Goal: Use online tool/utility: Utilize a website feature to perform a specific function

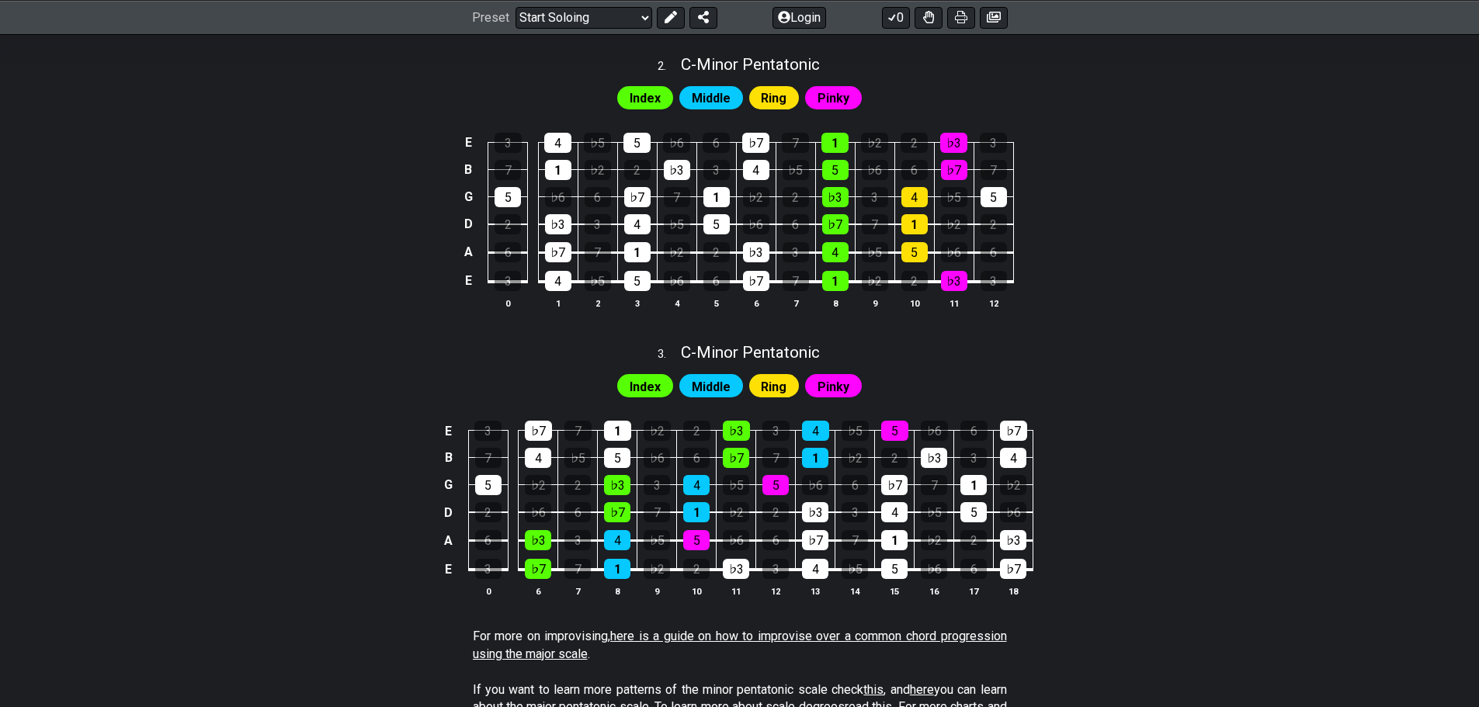
scroll to position [932, 0]
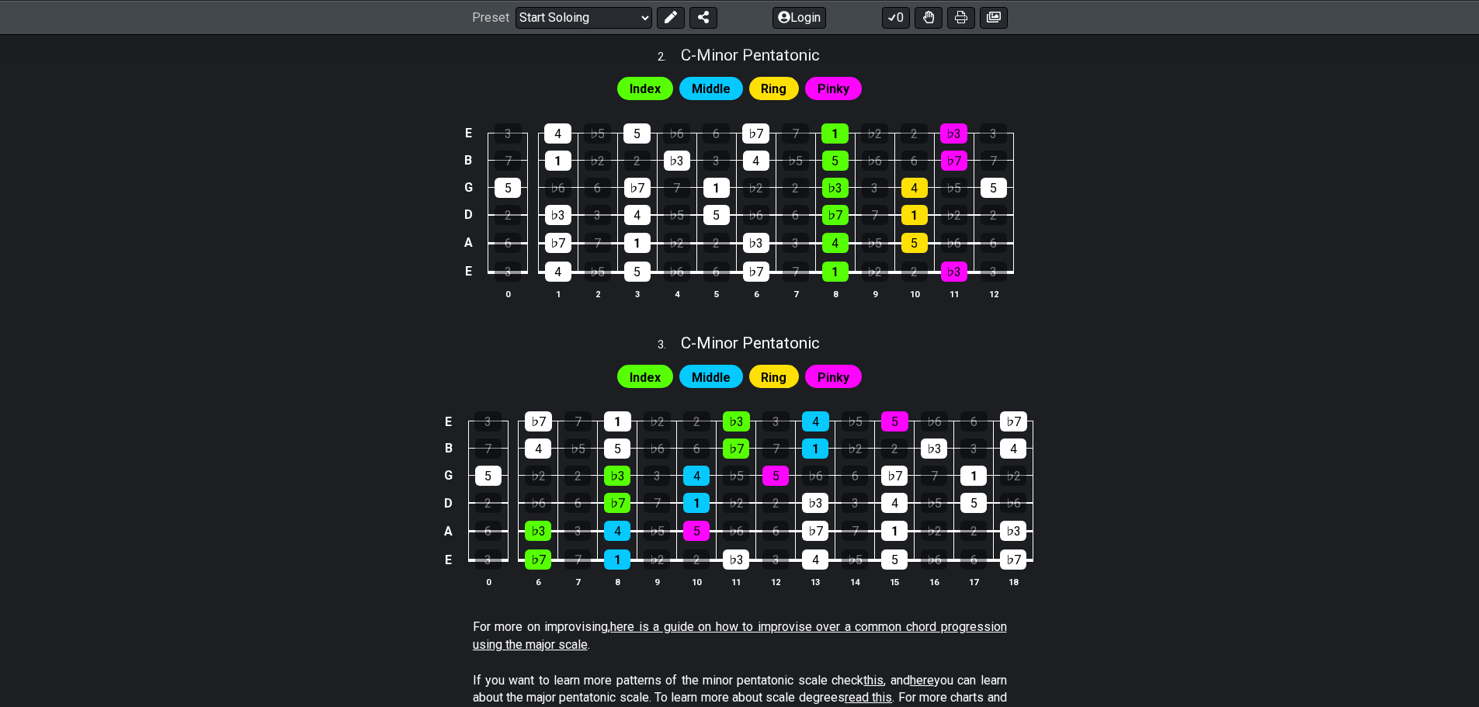
click at [828, 373] on span "Pinky" at bounding box center [833, 377] width 32 height 23
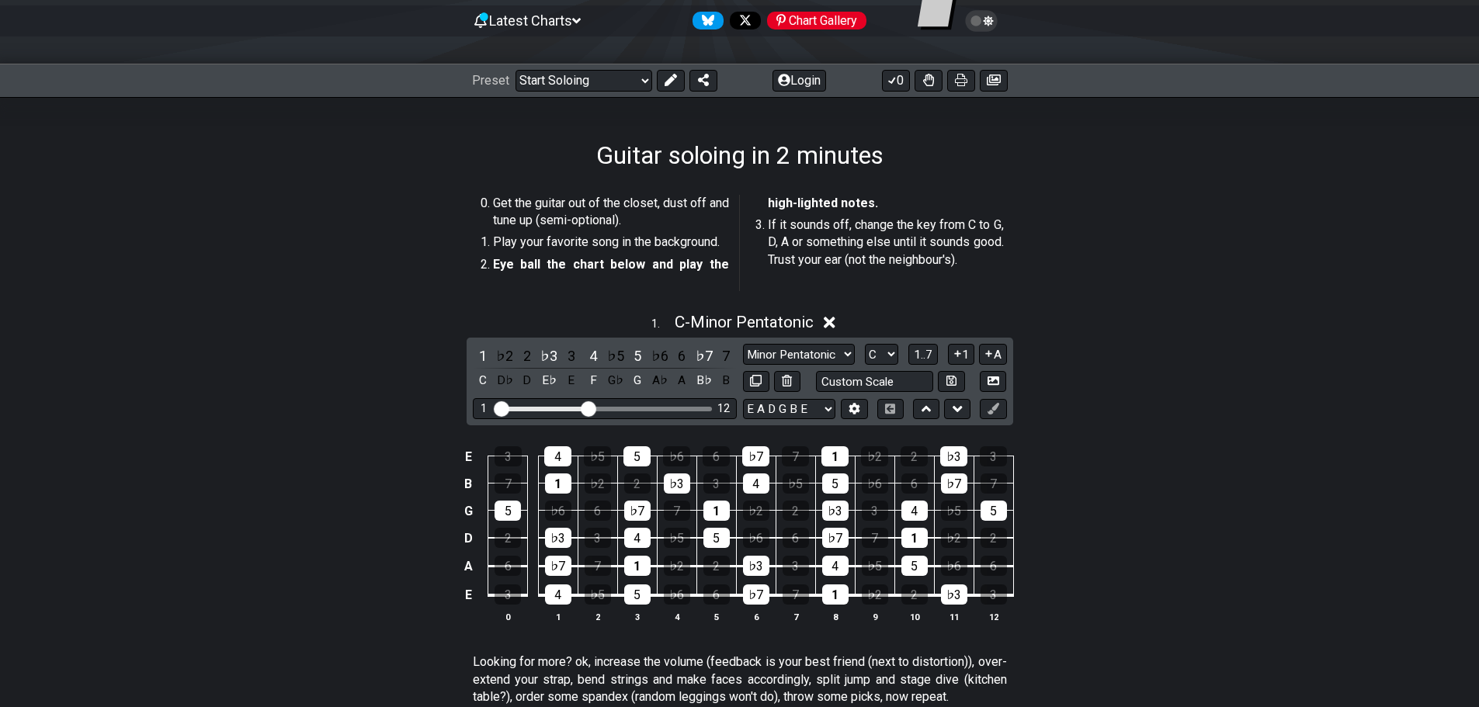
scroll to position [155, 0]
click at [565, 88] on select "Welcome to #fretflip! Initial Preset Custom Preset Minor Pentatonic Major Penta…" at bounding box center [583, 82] width 137 height 22
click at [515, 71] on select "Welcome to #fretflip! Initial Preset Custom Preset Minor Pentatonic Major Penta…" at bounding box center [583, 82] width 137 height 22
select select "/welcome"
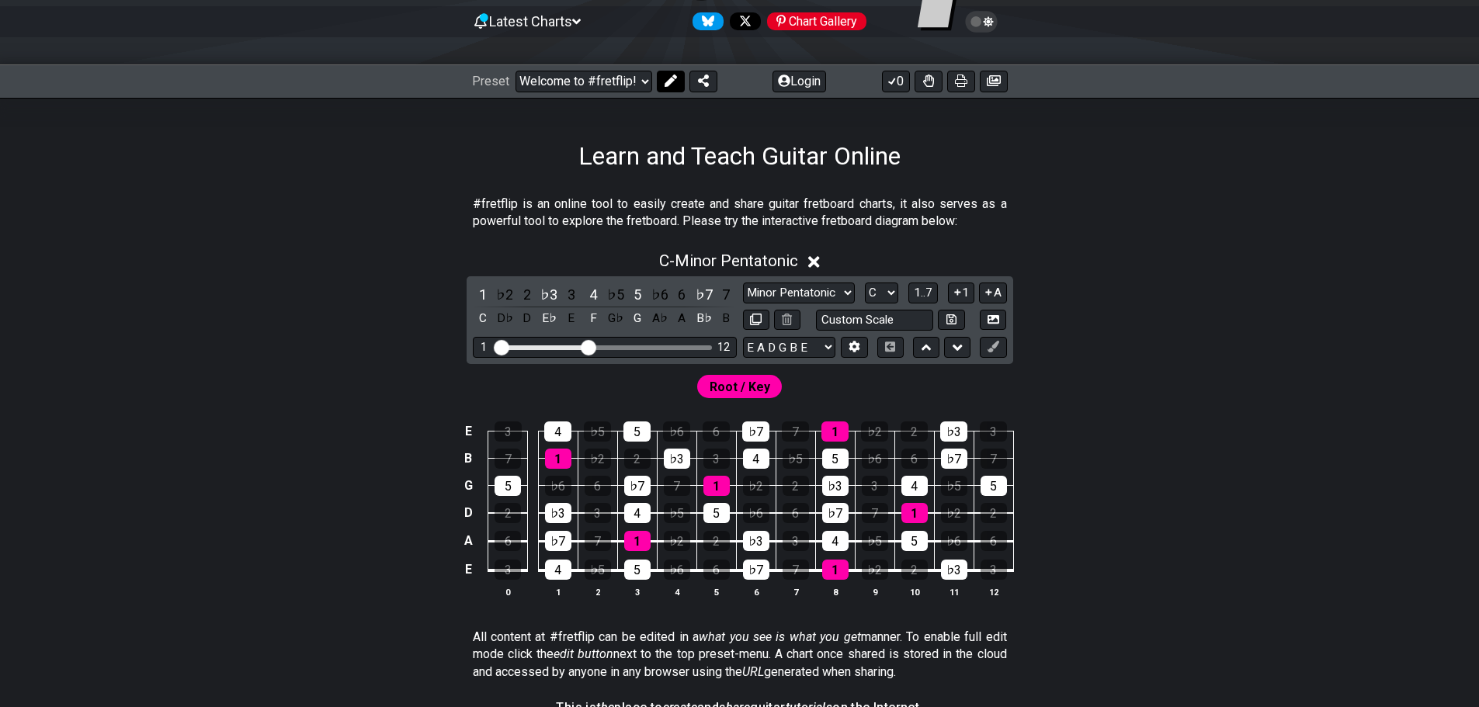
click at [664, 79] on icon at bounding box center [670, 81] width 12 height 12
click at [747, 388] on span "Root / Key" at bounding box center [737, 387] width 61 height 23
click at [637, 317] on div "G" at bounding box center [637, 318] width 20 height 21
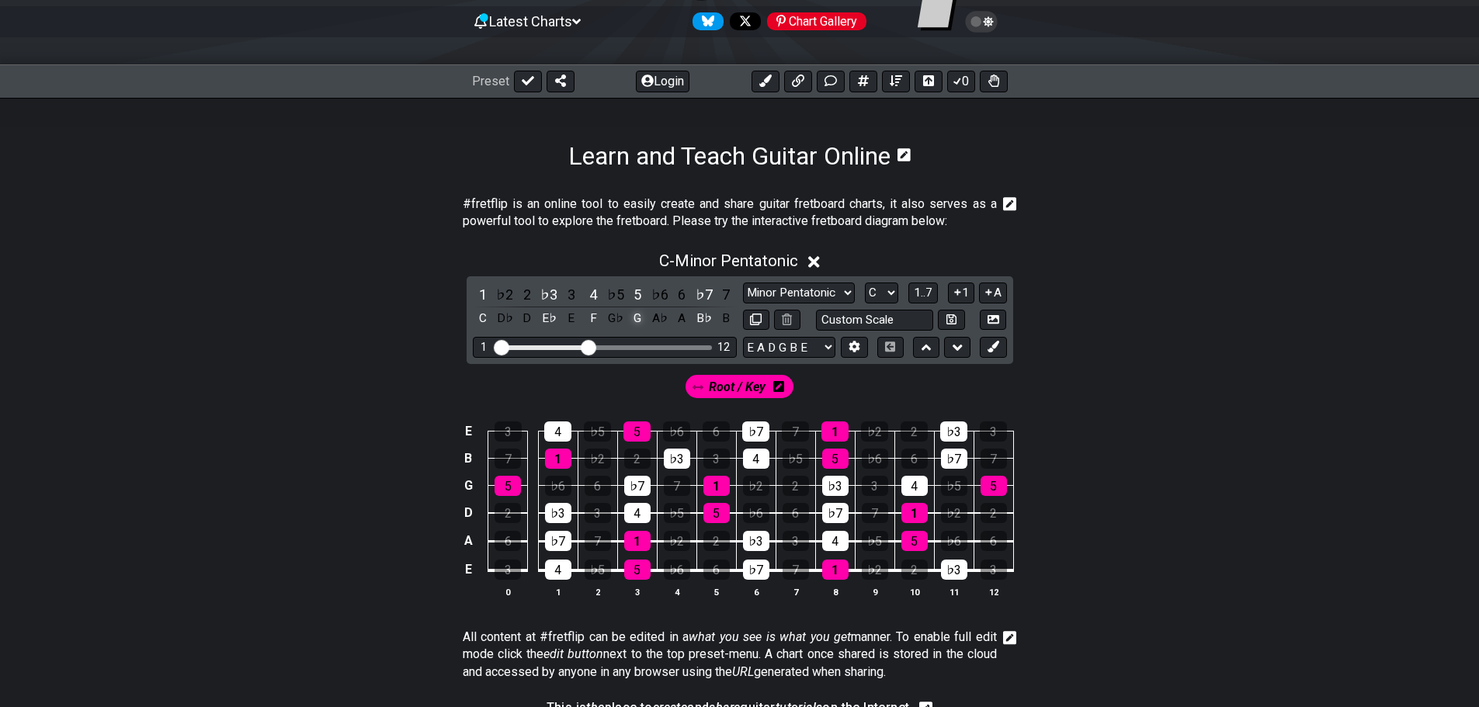
click at [637, 317] on div "G" at bounding box center [637, 318] width 20 height 21
click at [1254, 225] on section "#fretflip is an online tool to easily create and share guitar fretboard charts,…" at bounding box center [739, 216] width 1211 height 54
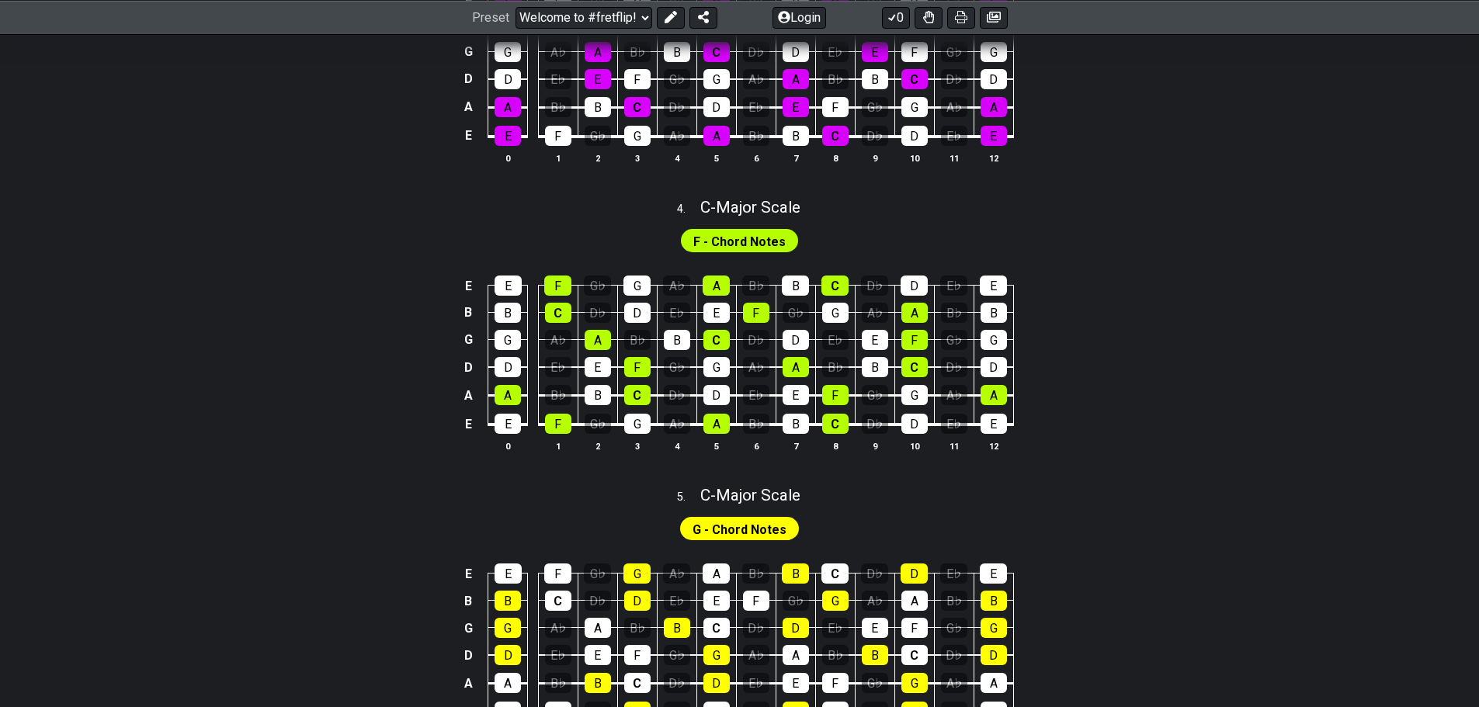
scroll to position [1164, 0]
